Goal: Information Seeking & Learning: Learn about a topic

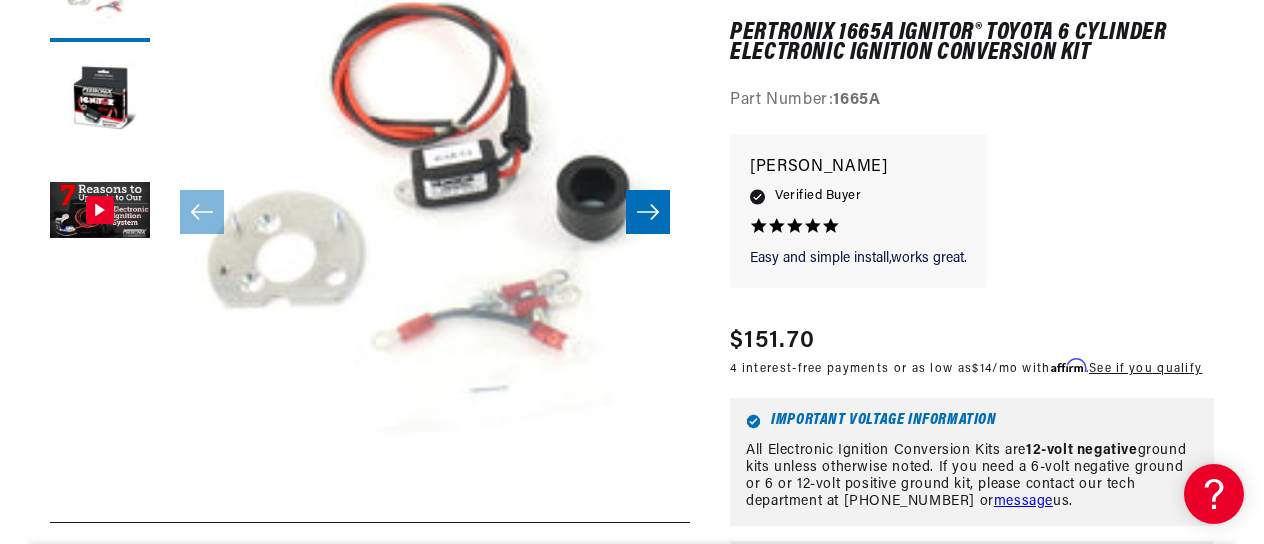
click at [1087, 272] on div "Easy and simple install,works great. Easy and simple install,works great. David…" at bounding box center [972, 221] width 484 height 174
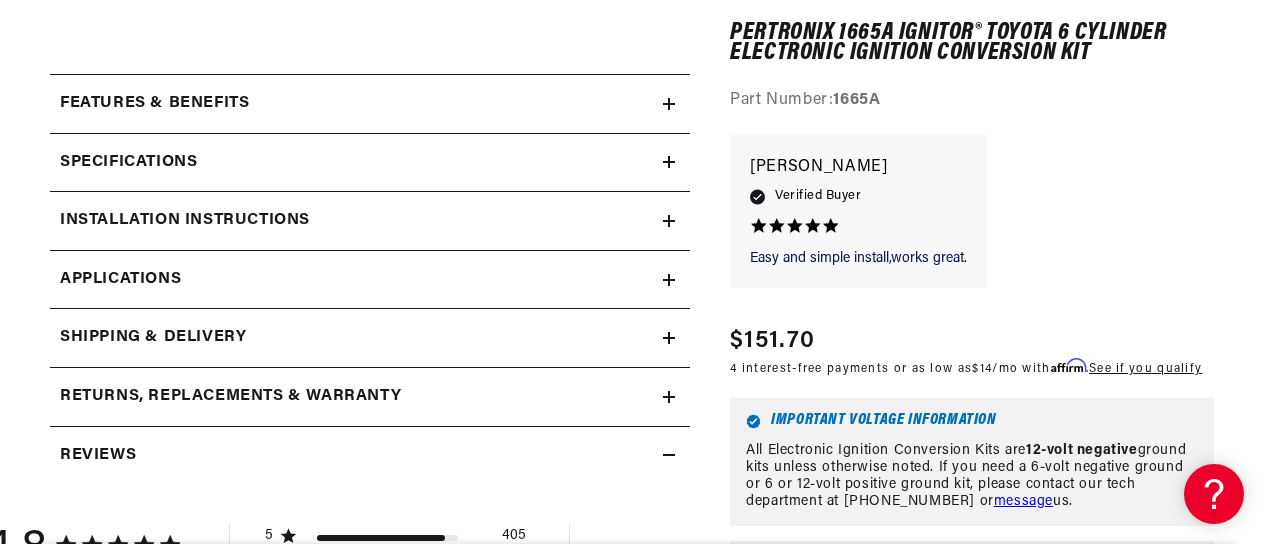
scroll to position [817, 0]
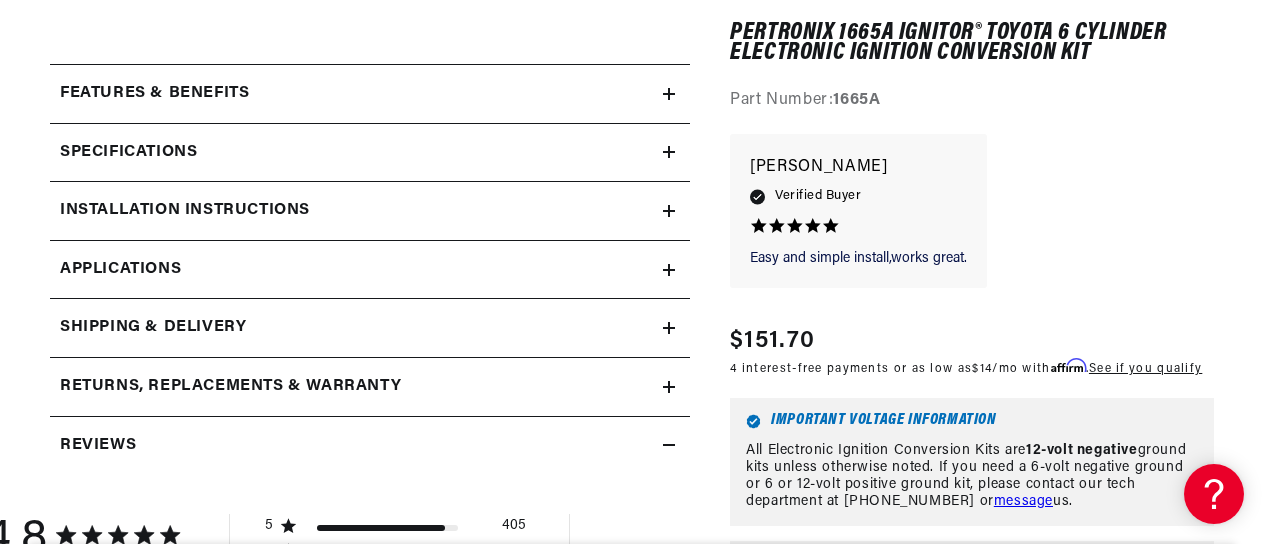
click at [664, 267] on icon at bounding box center [669, 270] width 12 height 12
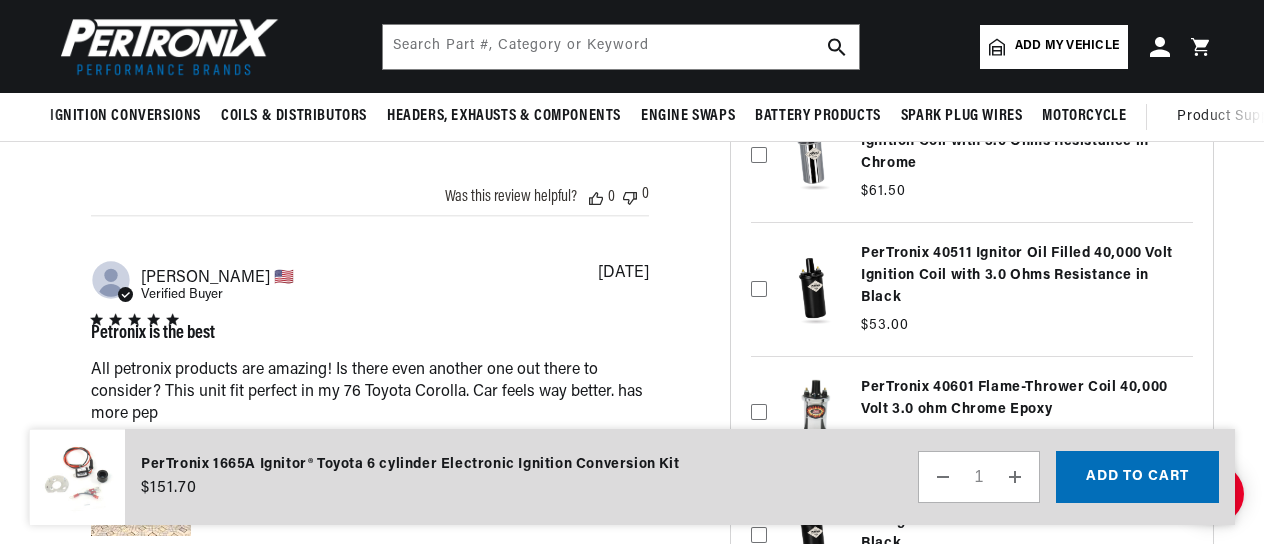
scroll to position [2525, 0]
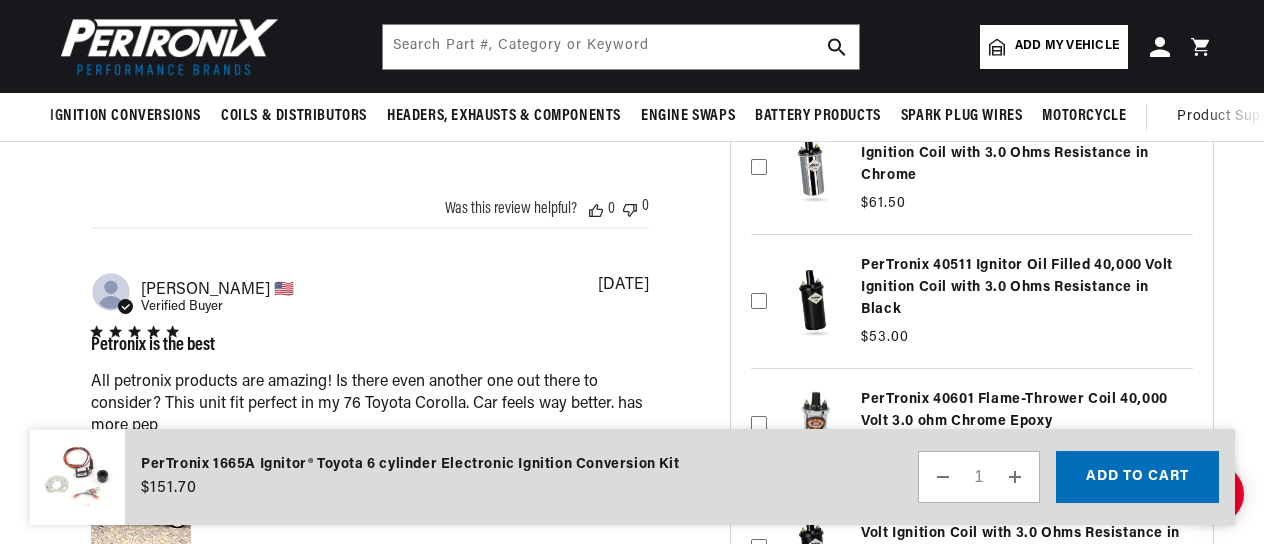
click at [1033, 38] on span "Add my vehicle" at bounding box center [1067, 46] width 104 height 19
select select "Automotive"
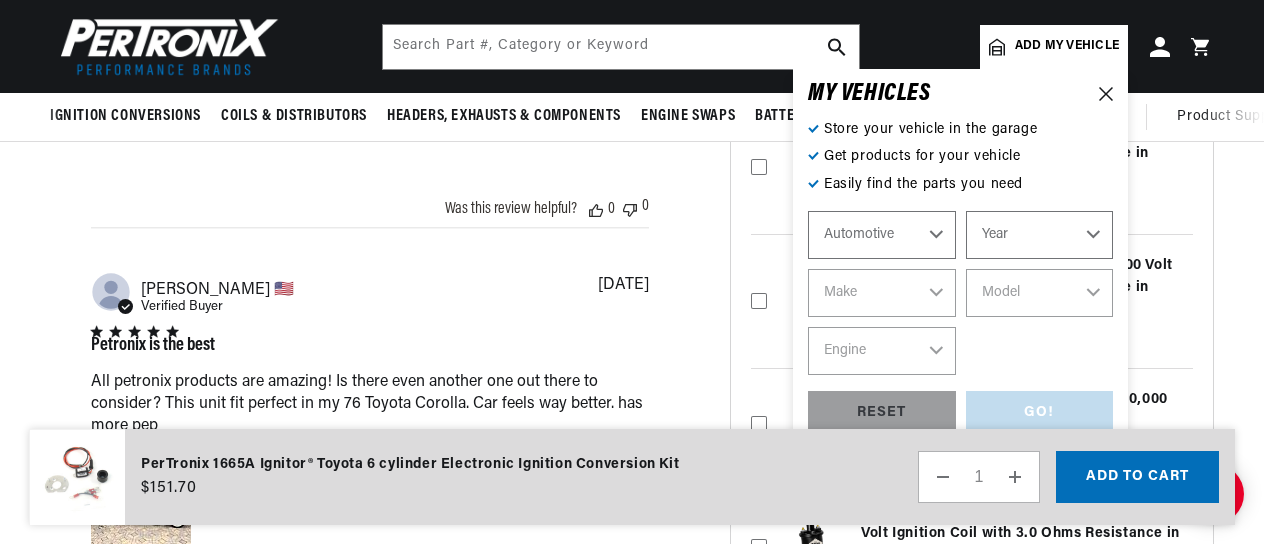
scroll to position [0, 0]
click at [997, 233] on select "Year 2026 2025 2024 2023 2022 2021 2020 2019 2018 2017 2016 2015 2014 2013 2012…" at bounding box center [1040, 235] width 148 height 48
select select "1972"
click at [966, 211] on select "Year 2026 2025 2024 2023 2022 2021 2020 2019 2018 2017 2016 2015 2014 2013 2012…" at bounding box center [1040, 235] width 148 height 48
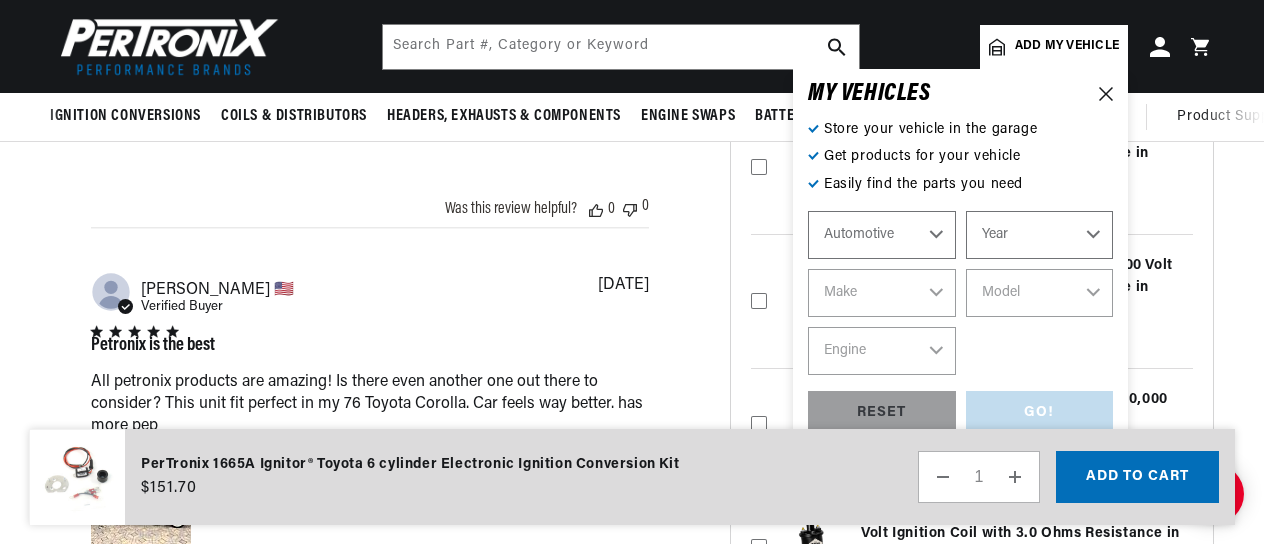
select select "1972"
click at [905, 266] on div "Automotive Agricultural Industrial Marine Motorcycle 2026 2025 2024 2023 2022 2…" at bounding box center [960, 293] width 305 height 164
click at [908, 279] on select "Make Alfa Romeo American Motors Aston Martin Audi Austin BMW Buick Cadillac Che…" at bounding box center [882, 293] width 148 height 48
select select "Toyota"
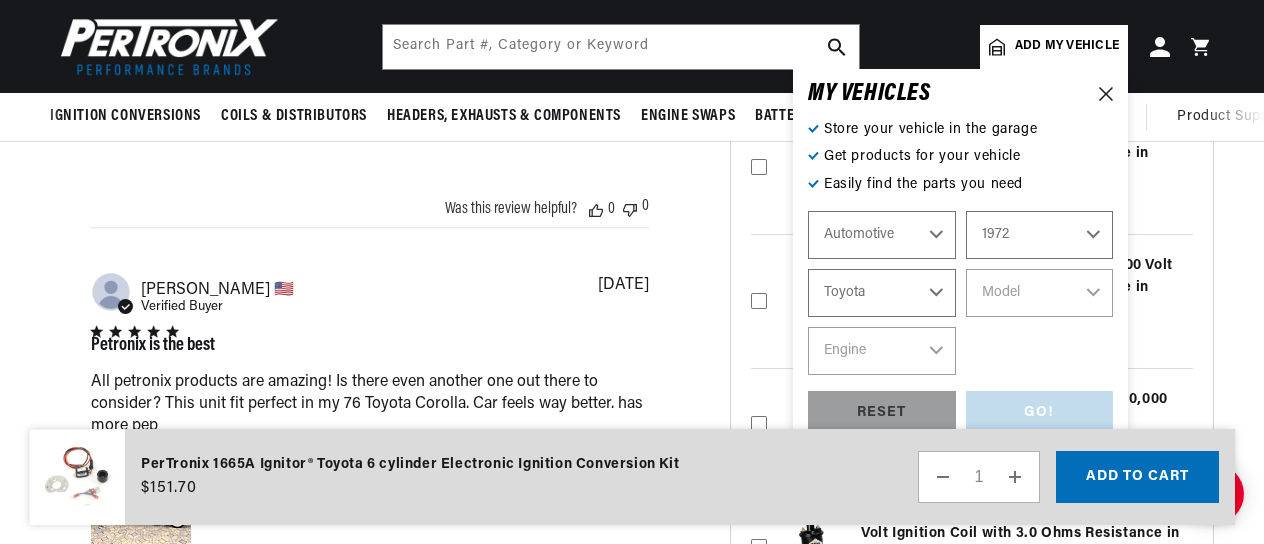
click at [808, 269] on select "Make Alfa Romeo American Motors Aston Martin Audi Austin BMW Buick Cadillac Che…" at bounding box center [882, 293] width 148 height 48
select select "Toyota"
click at [1014, 288] on select "Model Carina Celica Corolla Corona Crown Land Cruiser Mark II" at bounding box center [1040, 293] width 148 height 48
select select "Land-Cruiser"
click at [966, 269] on select "Model Carina Celica Corolla Corona Crown Land Cruiser Mark II" at bounding box center [1040, 293] width 148 height 48
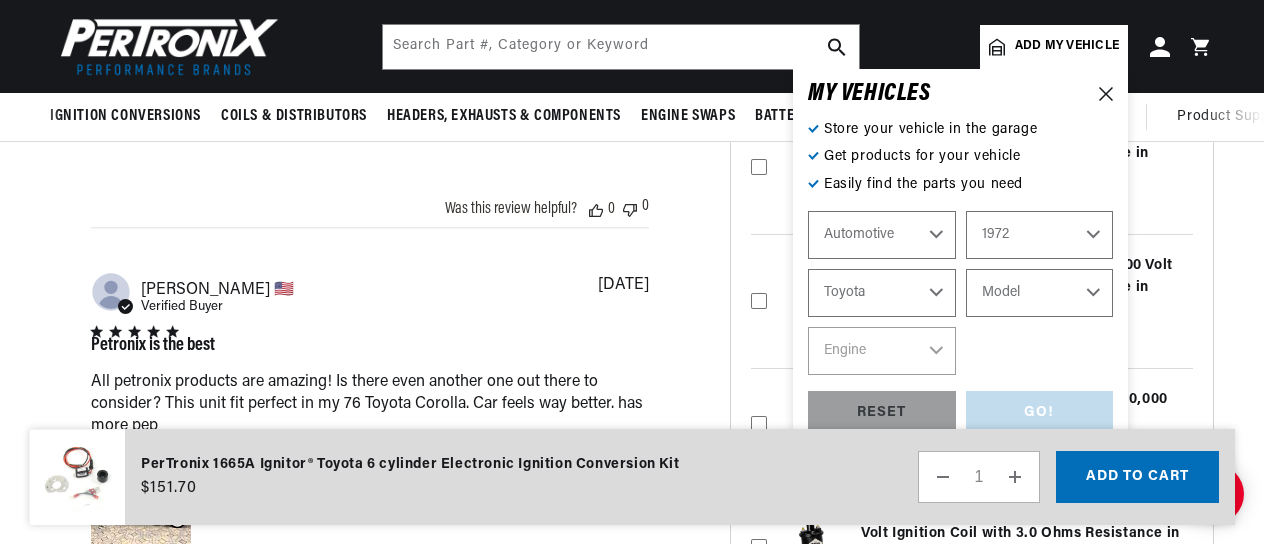
select select "Land-Cruiser"
click at [950, 351] on select "Engine 3.9L" at bounding box center [882, 351] width 148 height 48
select select "3.9L"
click at [808, 327] on select "Engine 3.9L" at bounding box center [882, 351] width 148 height 48
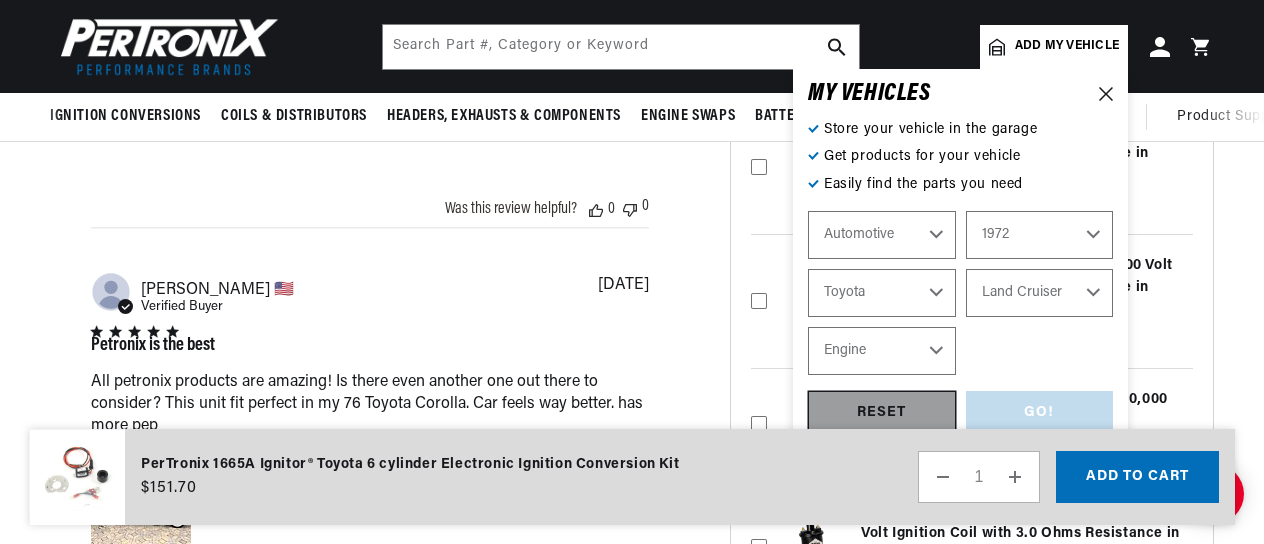
select select "3.9L"
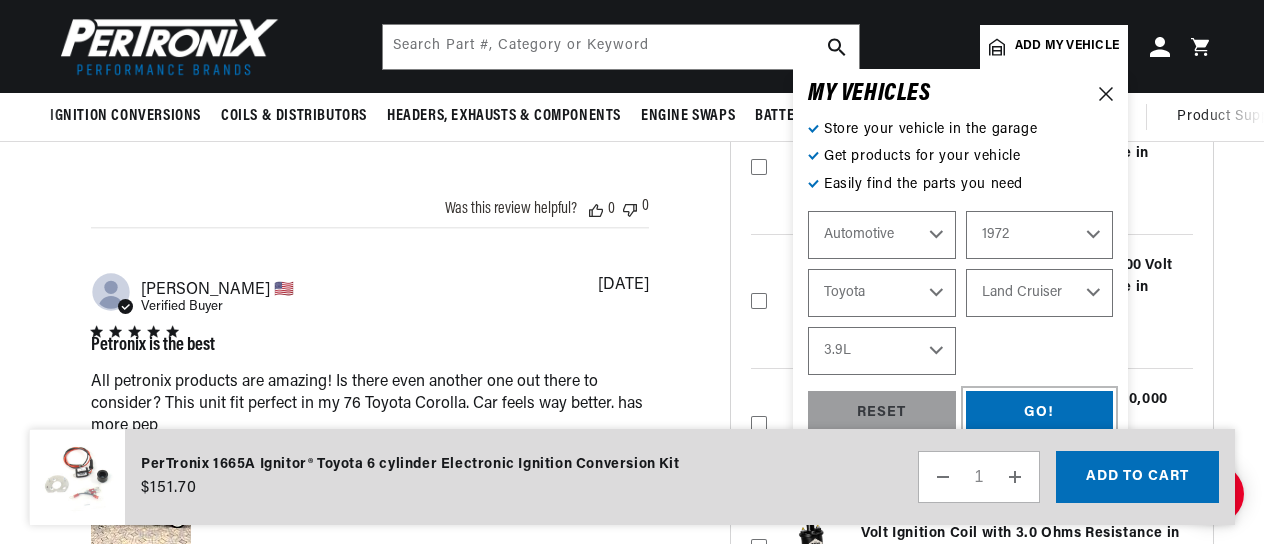
click at [1060, 403] on div "GO!" at bounding box center [1040, 413] width 148 height 45
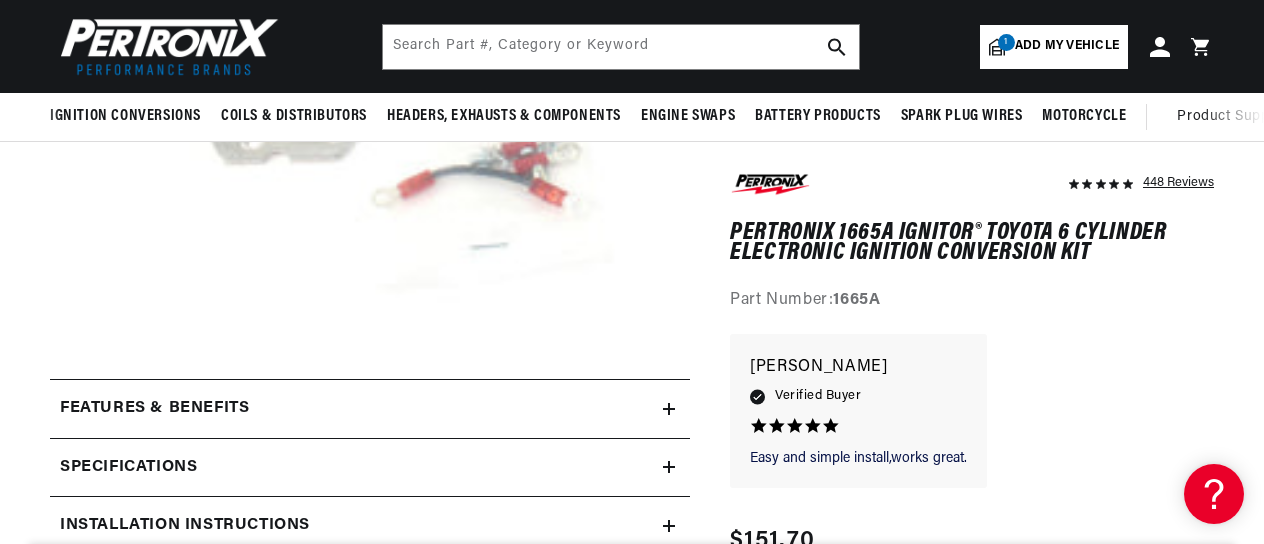
scroll to position [497, 0]
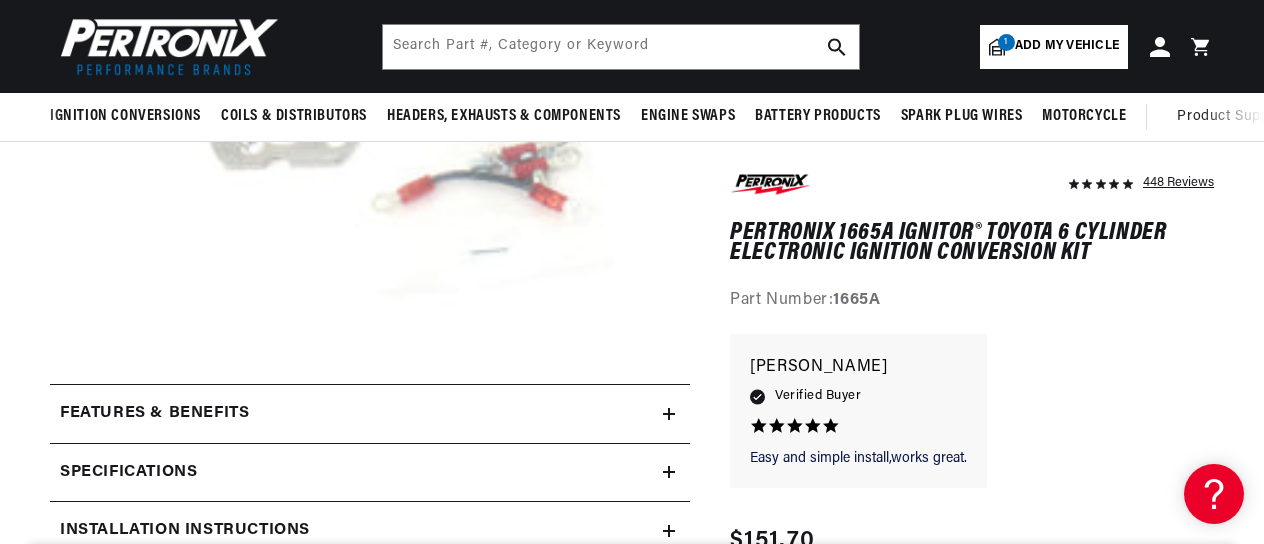
click at [540, 395] on summary "Features & Benefits" at bounding box center [370, 414] width 640 height 58
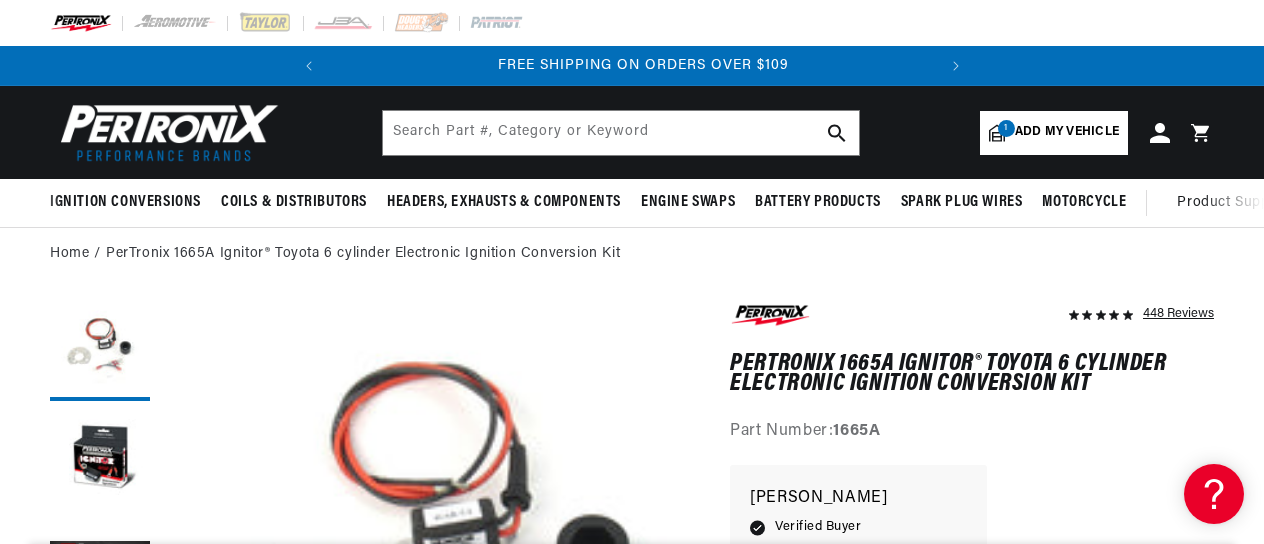
scroll to position [0, 606]
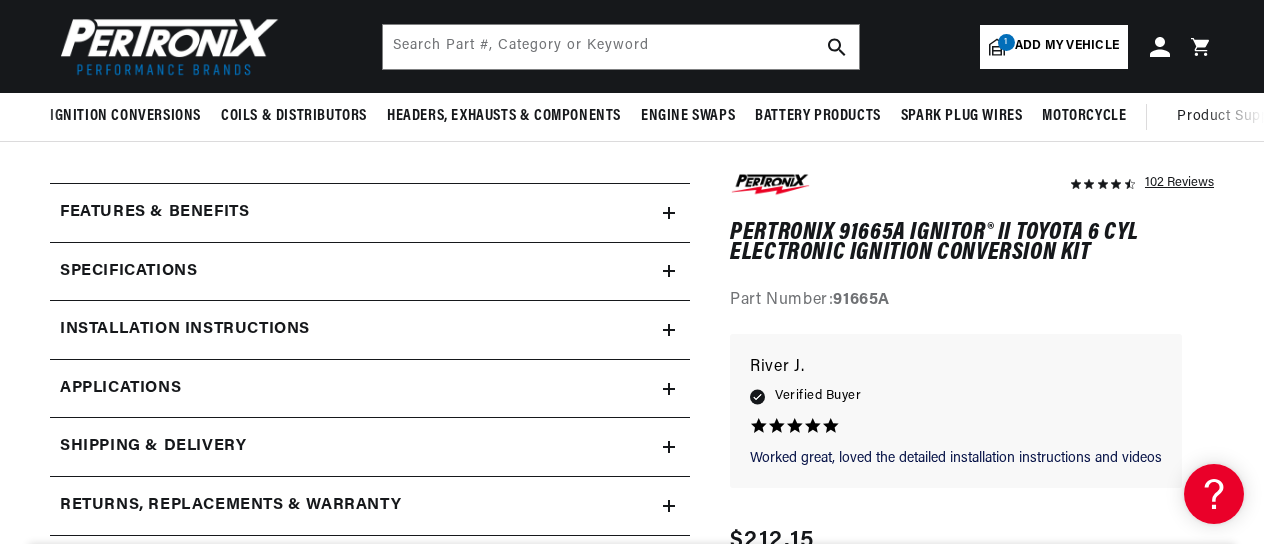
click at [672, 215] on icon at bounding box center [669, 213] width 12 height 12
